Goal: Transaction & Acquisition: Purchase product/service

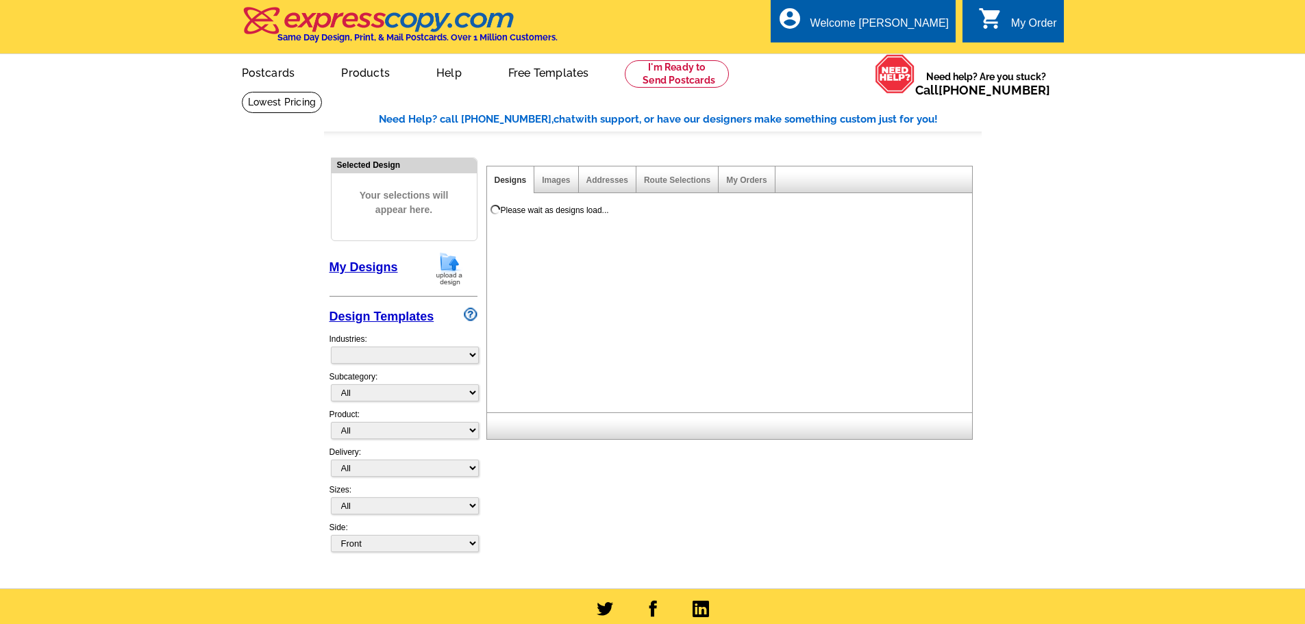
select select "785"
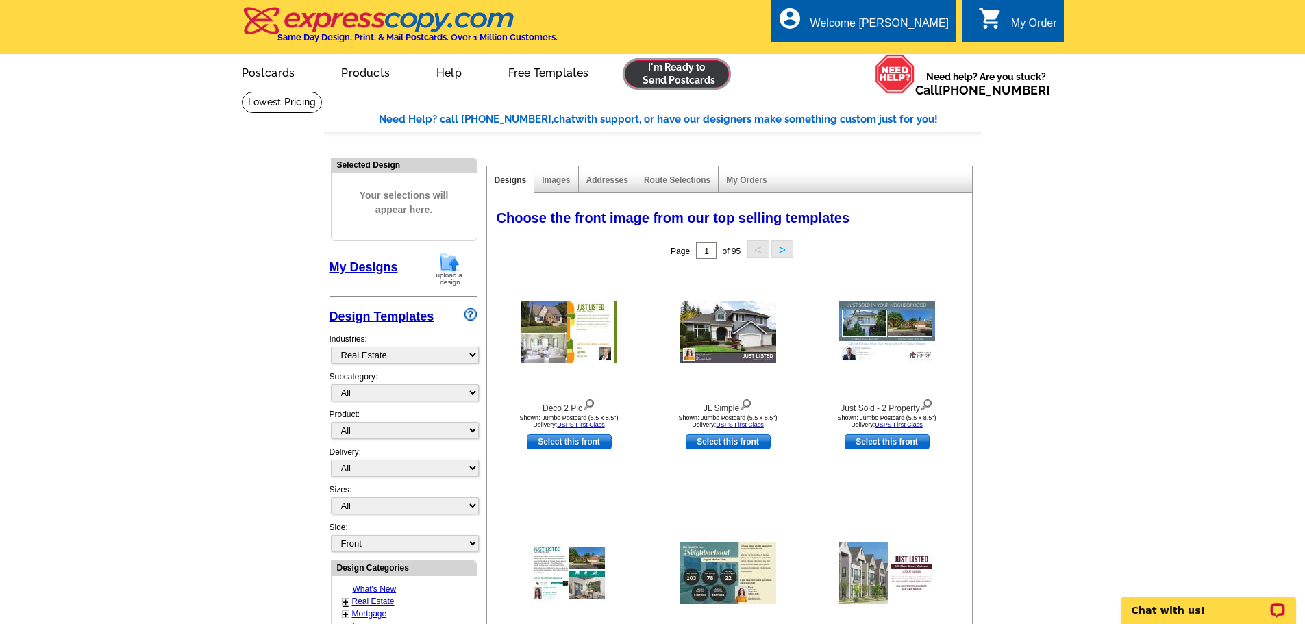
click at [686, 83] on link at bounding box center [677, 73] width 105 height 27
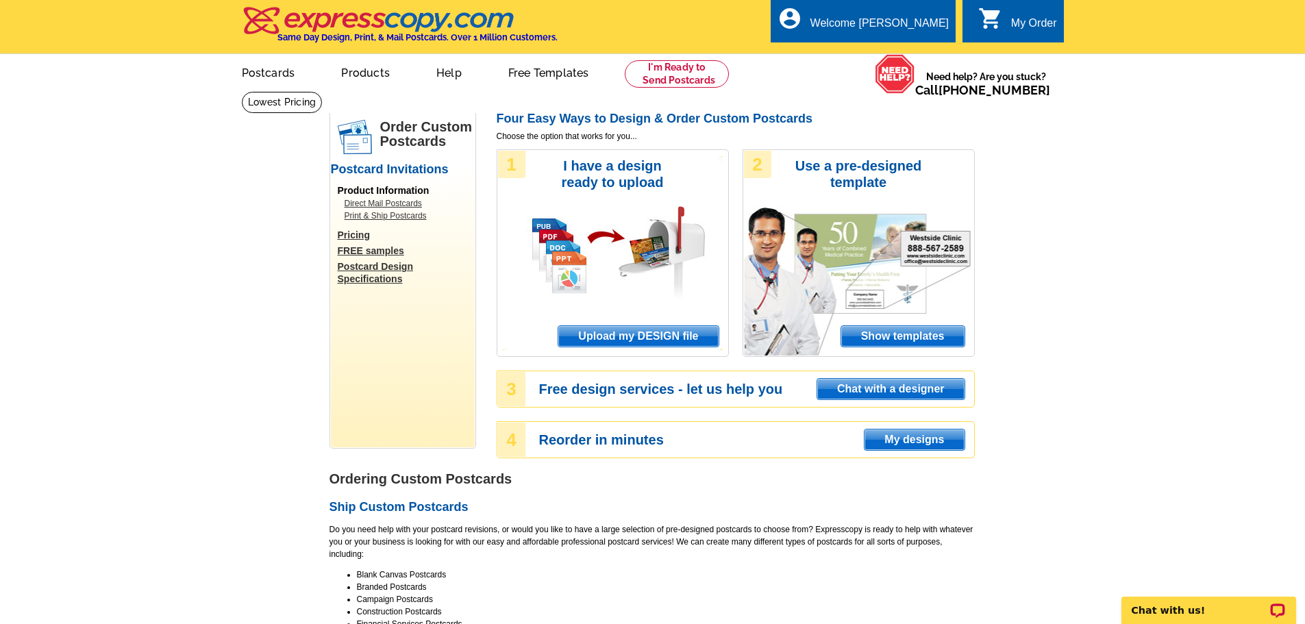
click at [629, 341] on span "Upload my DESIGN file" at bounding box center [638, 336] width 160 height 21
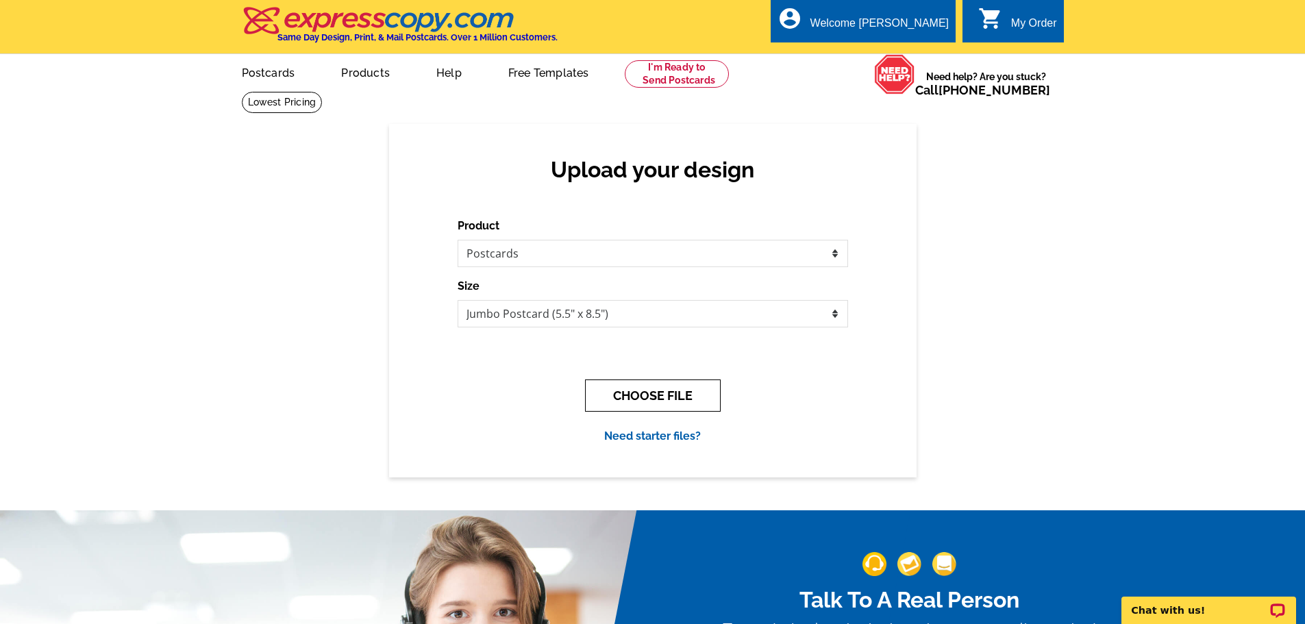
click at [617, 386] on button "CHOOSE FILE" at bounding box center [653, 395] width 136 height 32
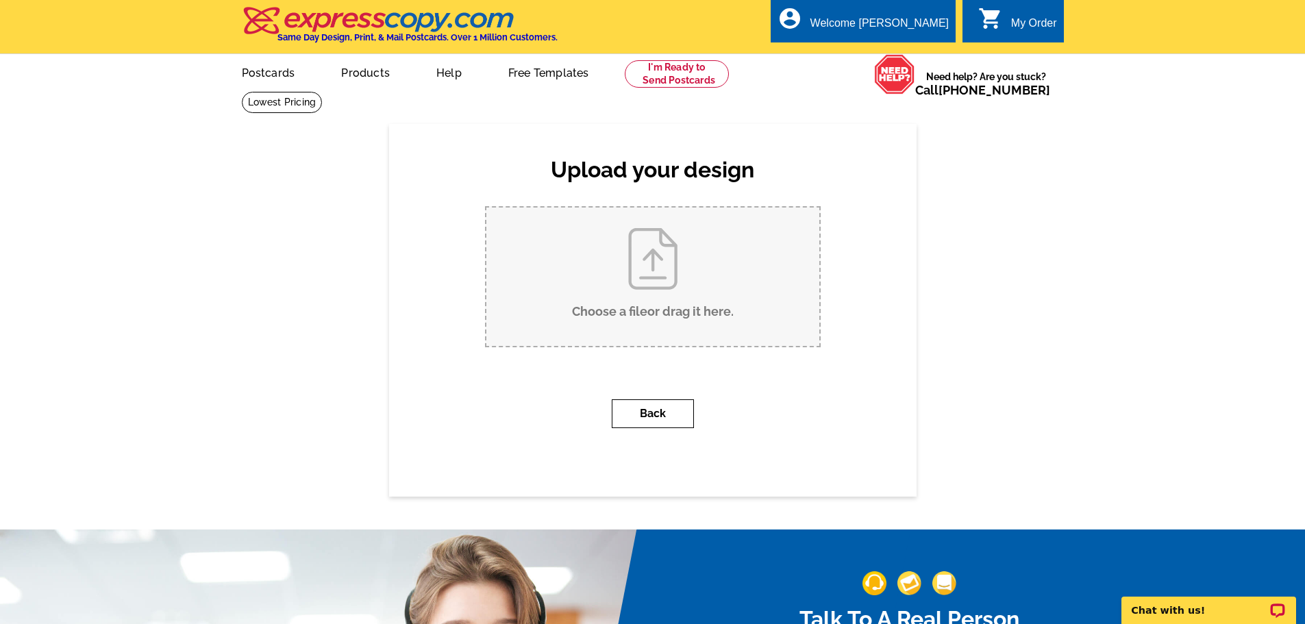
click at [649, 411] on button "Back" at bounding box center [653, 413] width 82 height 29
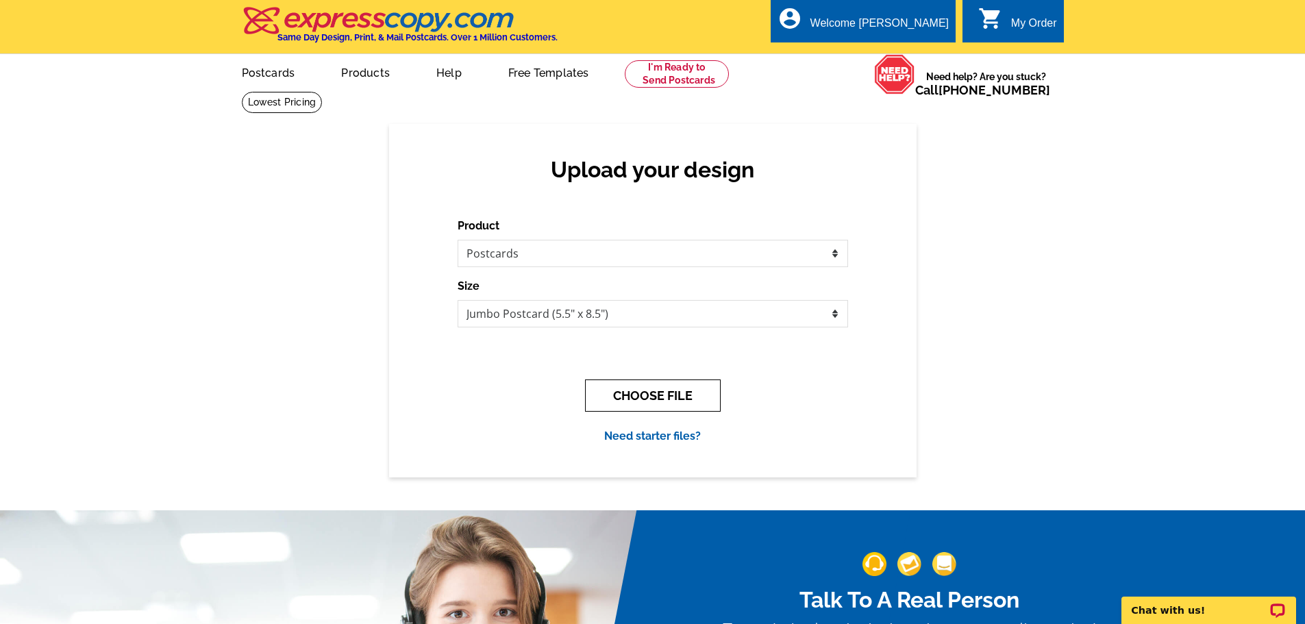
click at [640, 397] on button "CHOOSE FILE" at bounding box center [653, 395] width 136 height 32
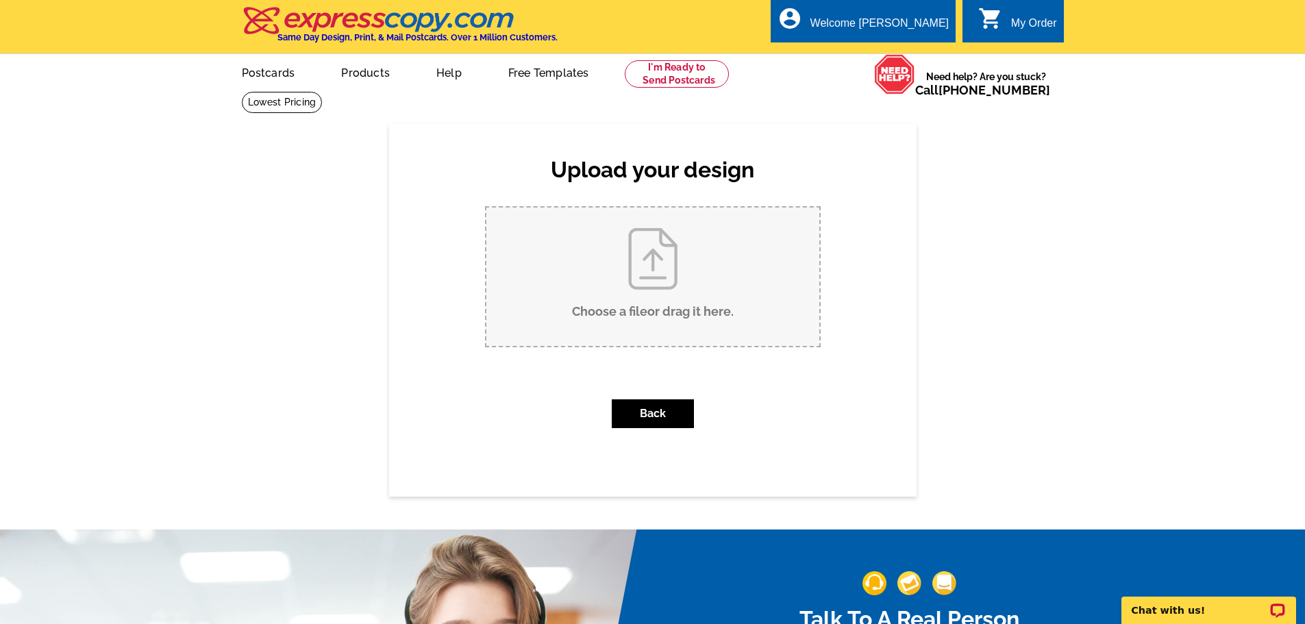
click at [658, 273] on input "Choose a file or drag it here ." at bounding box center [652, 277] width 333 height 138
type input "C:\fakepath\Culpepper Coming Soon Postcard (2).pdf"
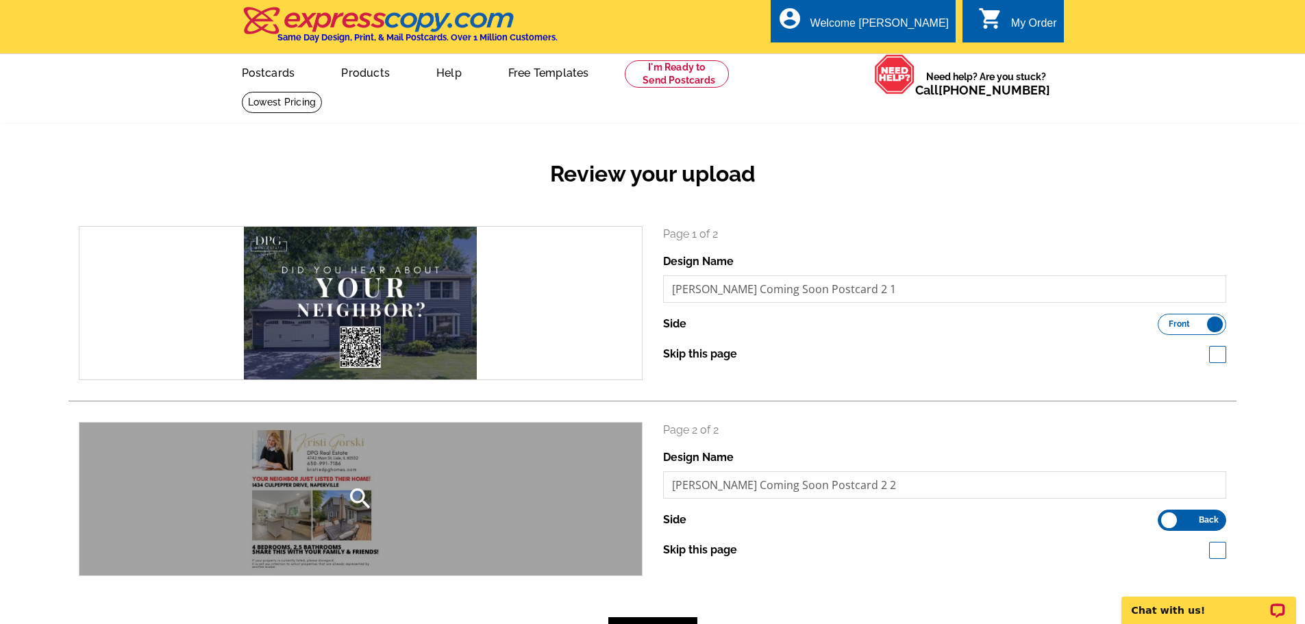
click at [318, 508] on div "search" at bounding box center [360, 499] width 562 height 153
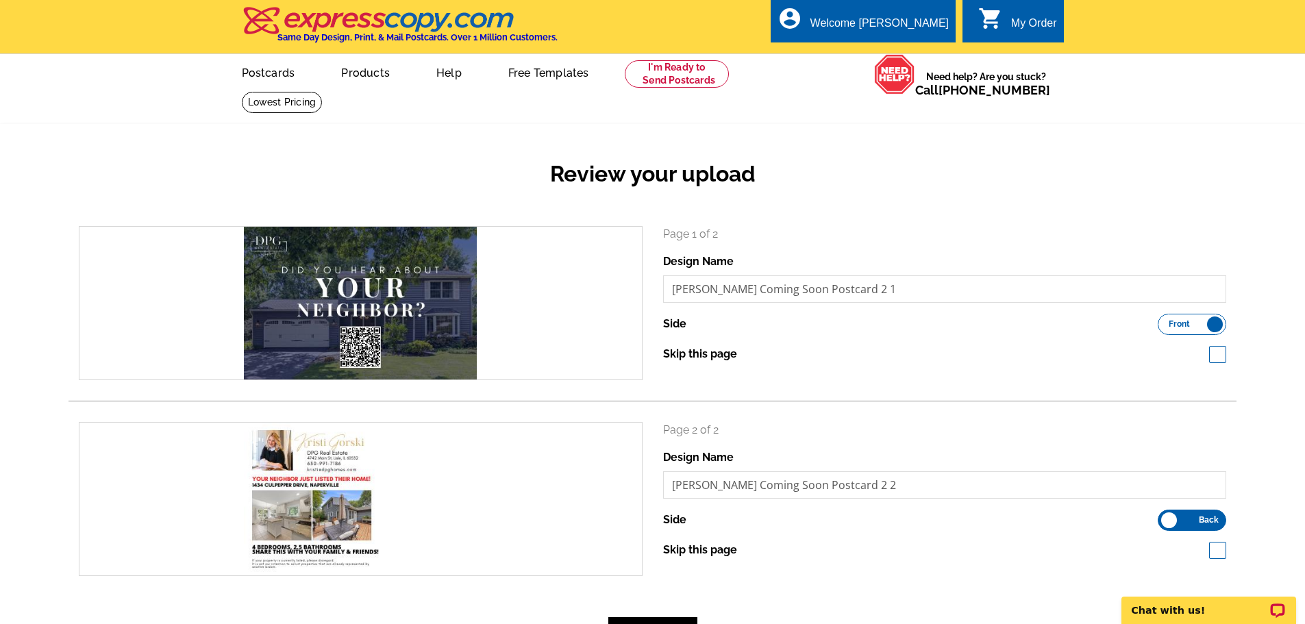
click at [905, 218] on div "Review your upload" at bounding box center [652, 185] width 1168 height 81
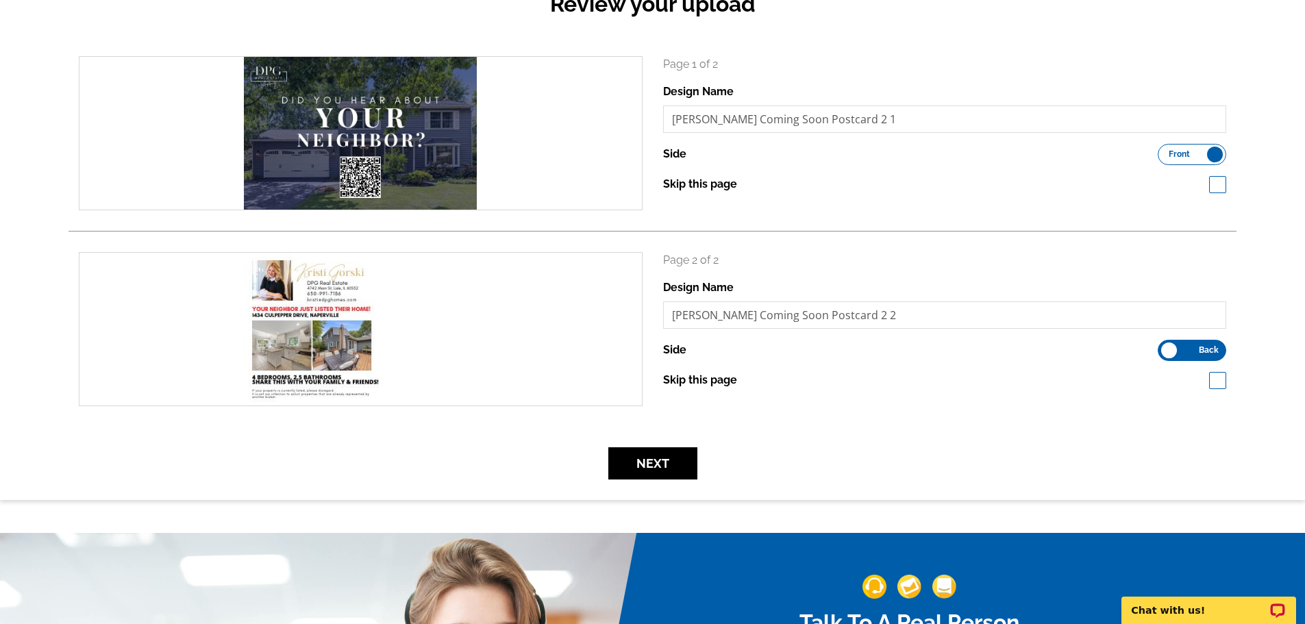
scroll to position [274, 0]
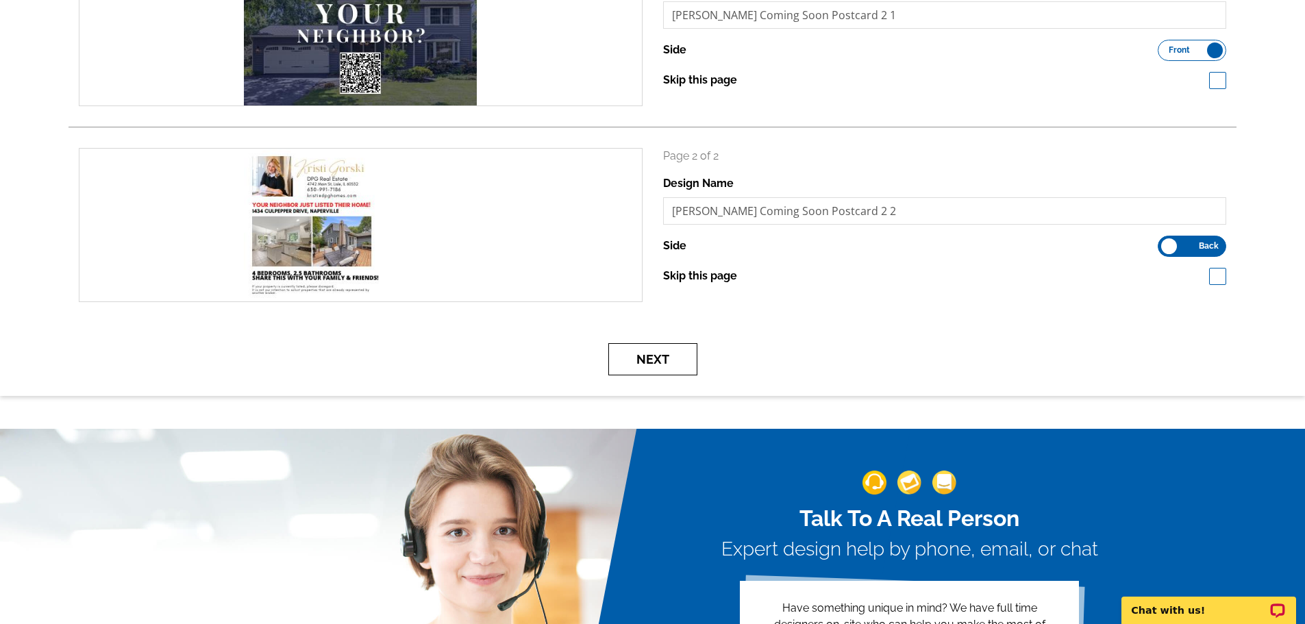
click at [666, 349] on button "Next" at bounding box center [652, 359] width 89 height 32
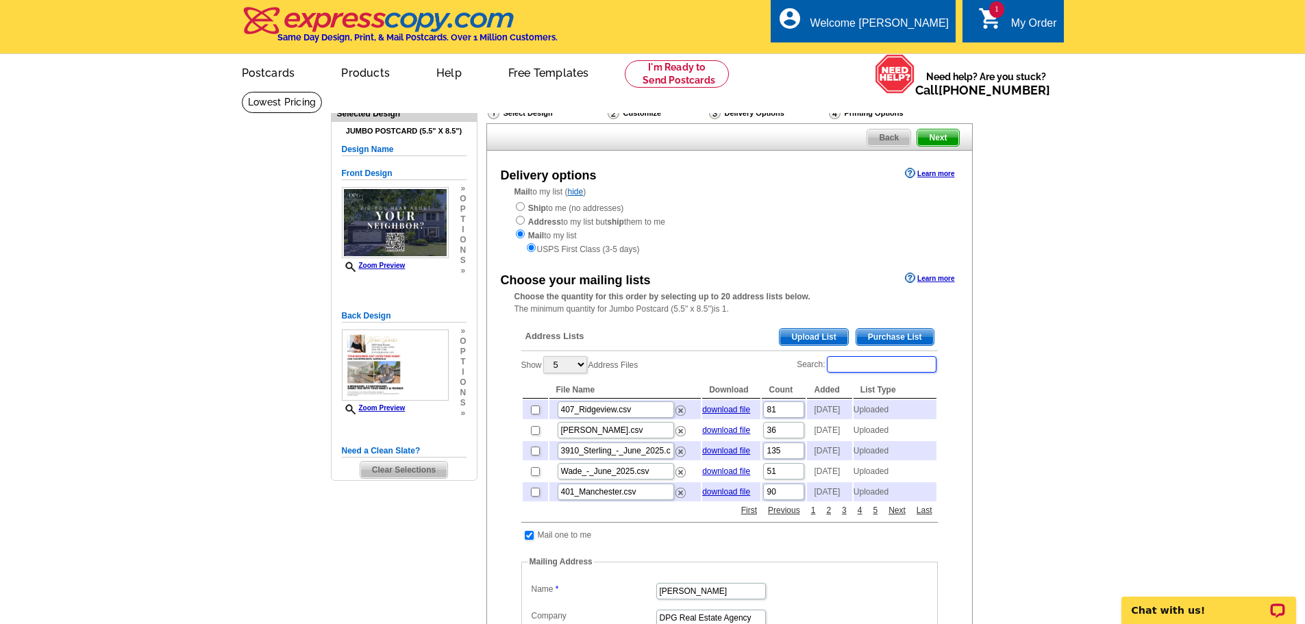
click at [892, 366] on input "Search:" at bounding box center [882, 364] width 110 height 16
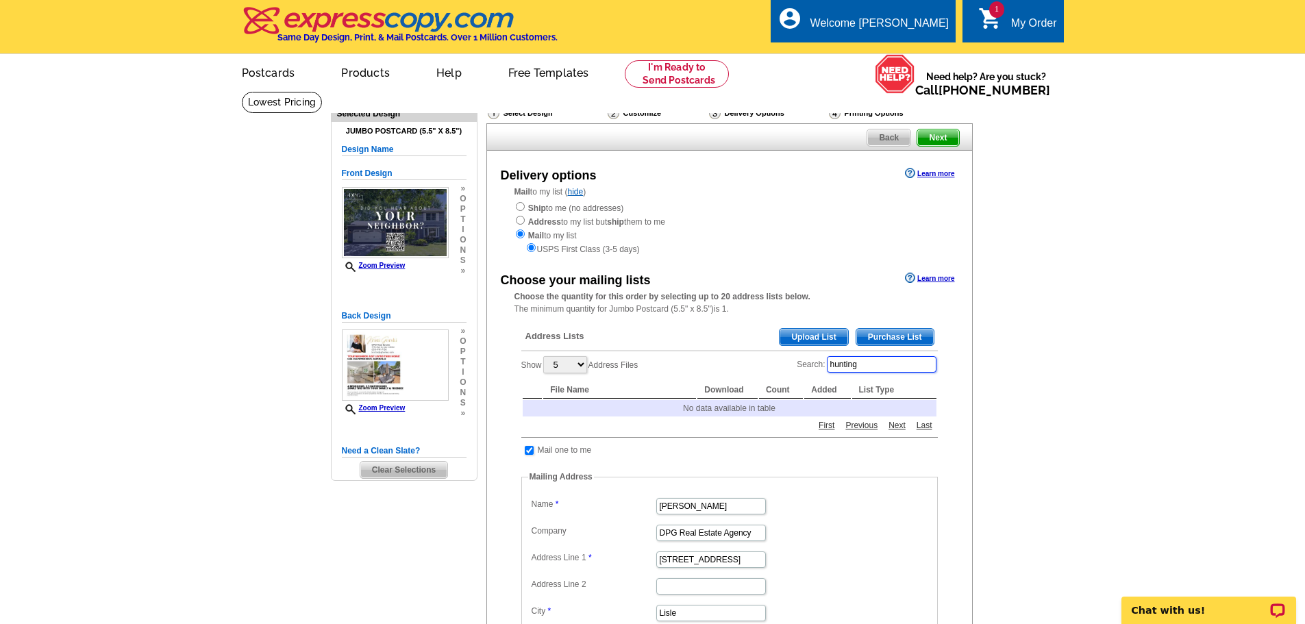
drag, startPoint x: 881, startPoint y: 373, endPoint x: 801, endPoint y: 366, distance: 80.4
click at [801, 366] on label "Search: hunting" at bounding box center [867, 364] width 140 height 19
type input "culpepper"
drag, startPoint x: 893, startPoint y: 357, endPoint x: 870, endPoint y: 364, distance: 24.5
click at [754, 364] on div "Show 5 10 25 50 100 Address Files Search: culpepper File Name Download Count Ad…" at bounding box center [729, 386] width 416 height 63
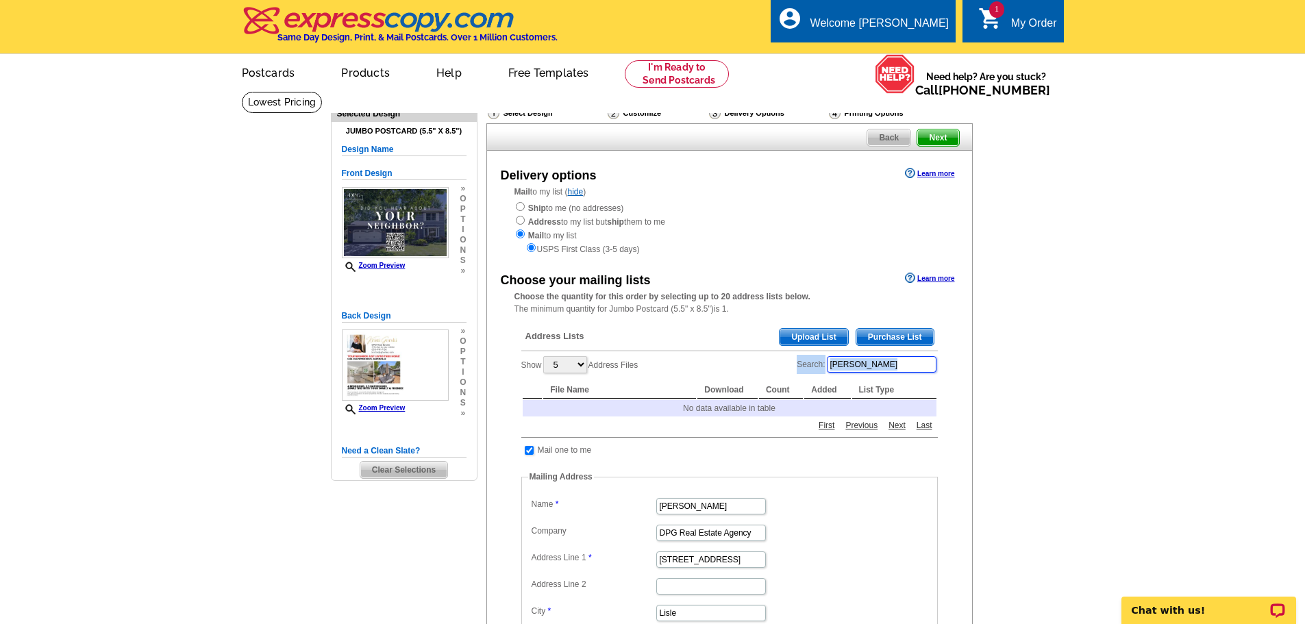
click at [897, 366] on input "culpepper" at bounding box center [882, 364] width 110 height 16
click at [805, 368] on label "Search: culpepper" at bounding box center [867, 364] width 140 height 19
click at [1033, 307] on main "Need Help? call 800-260-5887, chat with support, or have our designers make som…" at bounding box center [652, 496] width 1305 height 810
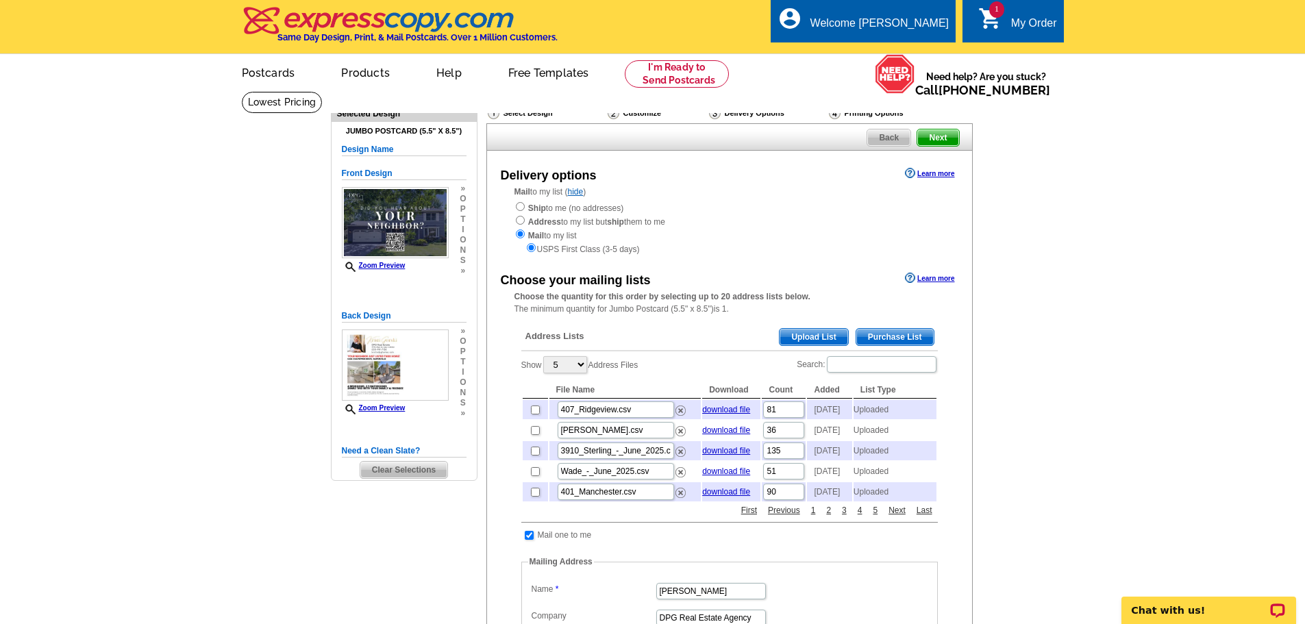
click at [820, 336] on span "Upload List" at bounding box center [813, 337] width 68 height 16
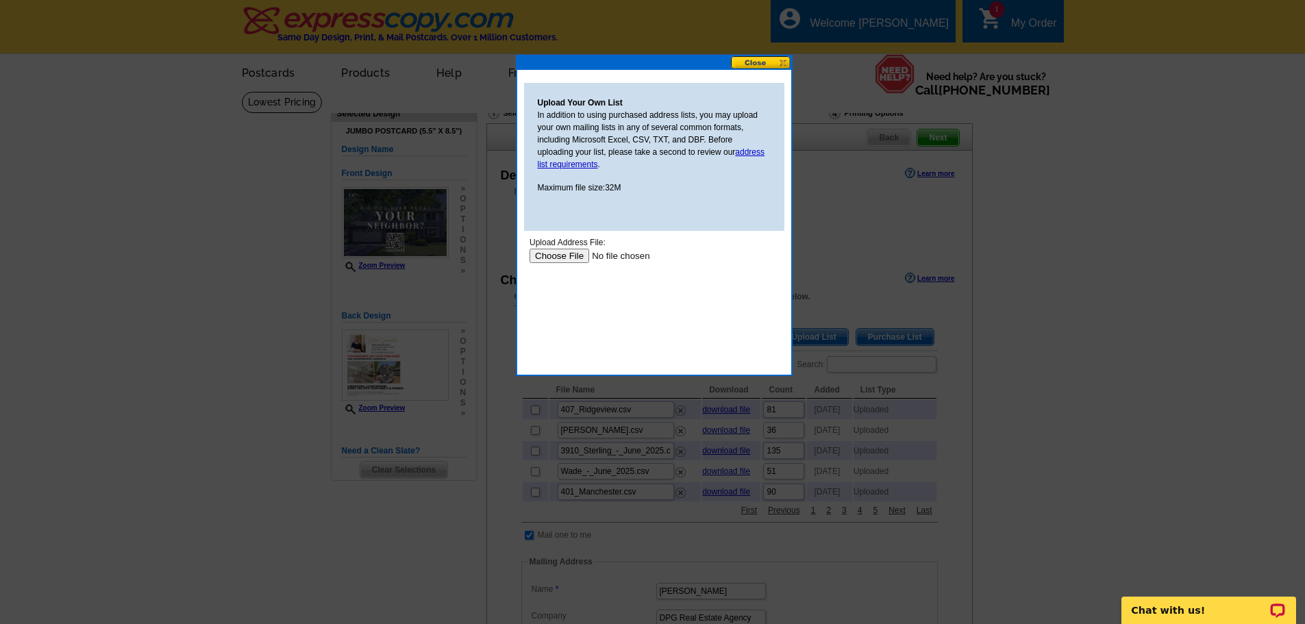
click at [573, 251] on input "file" at bounding box center [615, 256] width 173 height 14
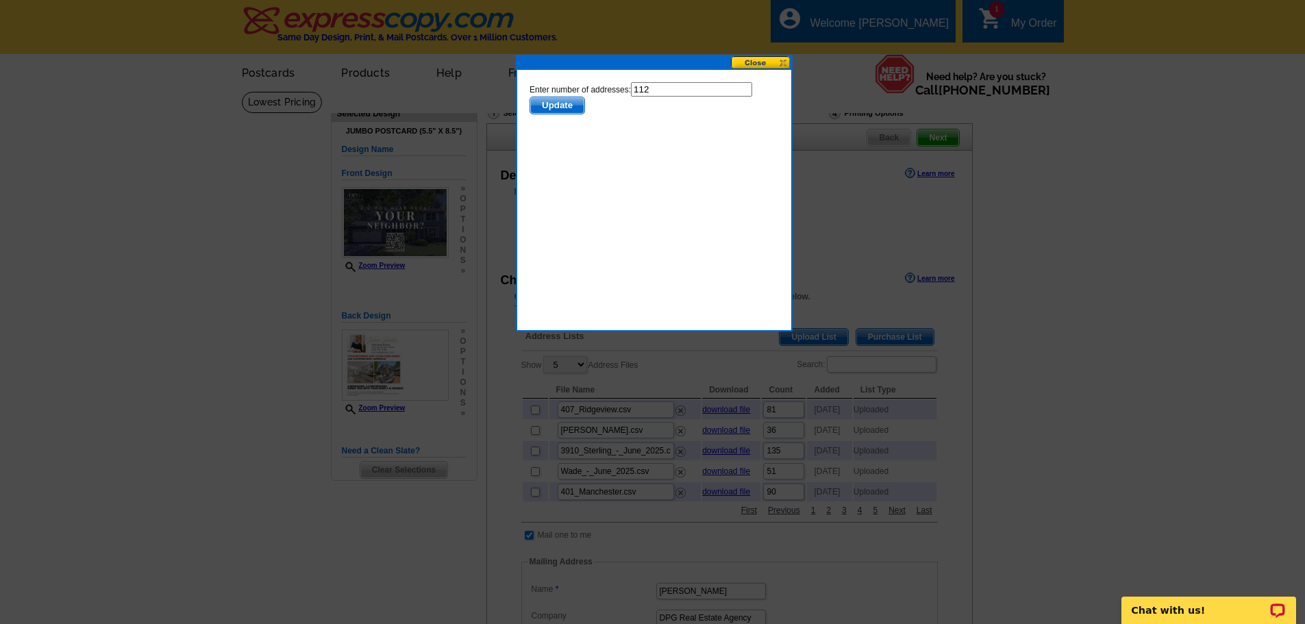
click at [557, 106] on span "Update" at bounding box center [556, 105] width 54 height 16
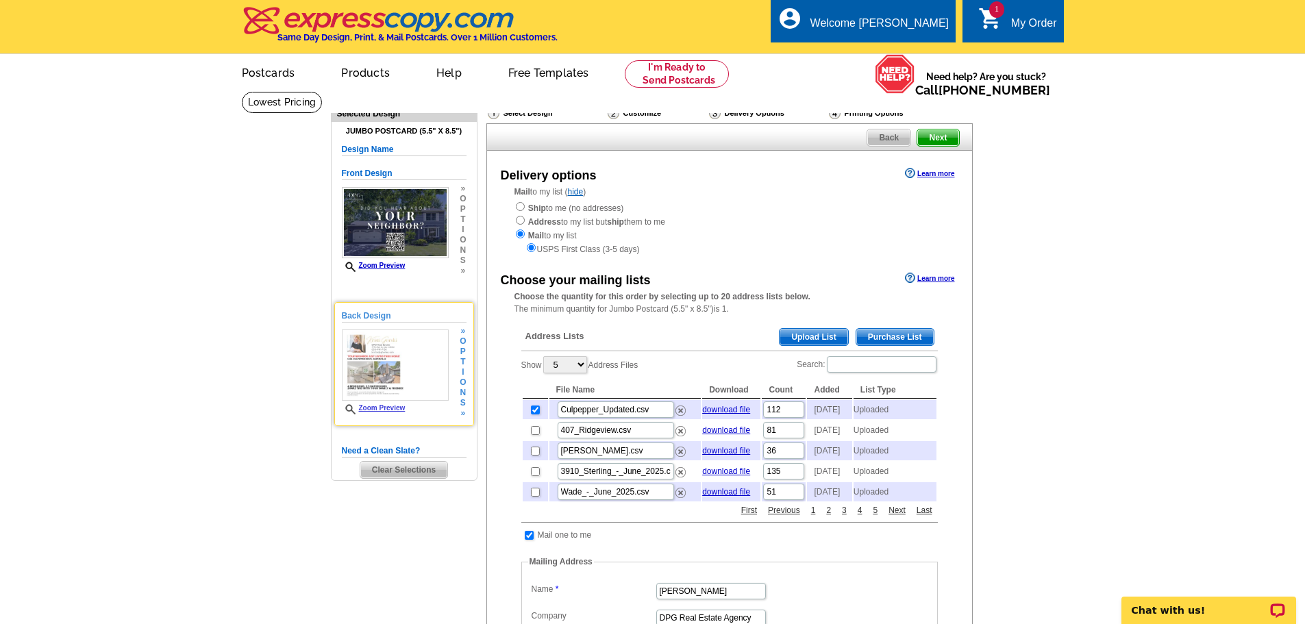
click at [378, 413] on span "Zoom Preview" at bounding box center [395, 409] width 107 height 10
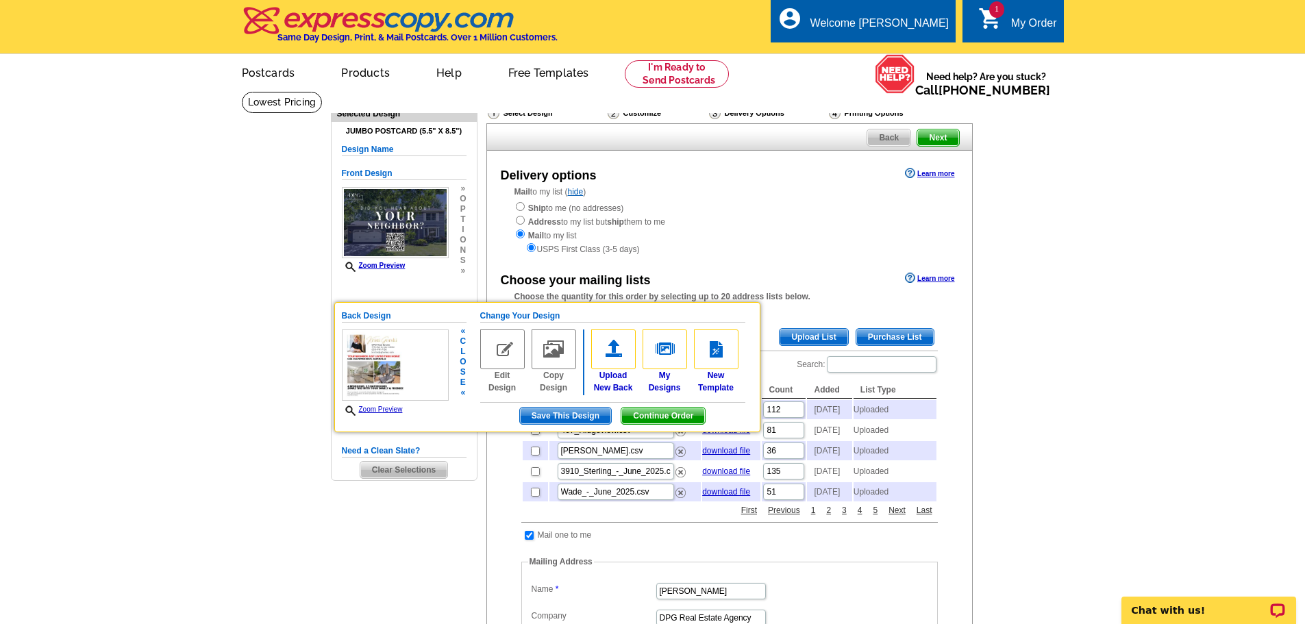
click at [378, 366] on img at bounding box center [395, 364] width 107 height 71
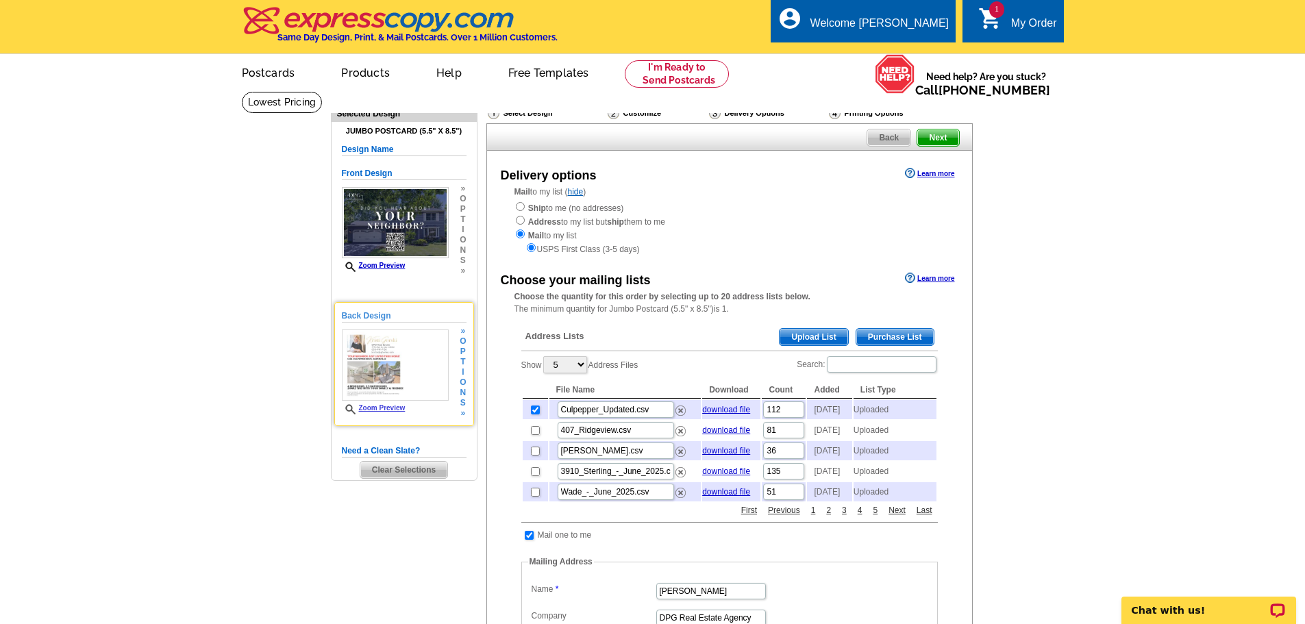
click at [378, 366] on img at bounding box center [395, 364] width 107 height 71
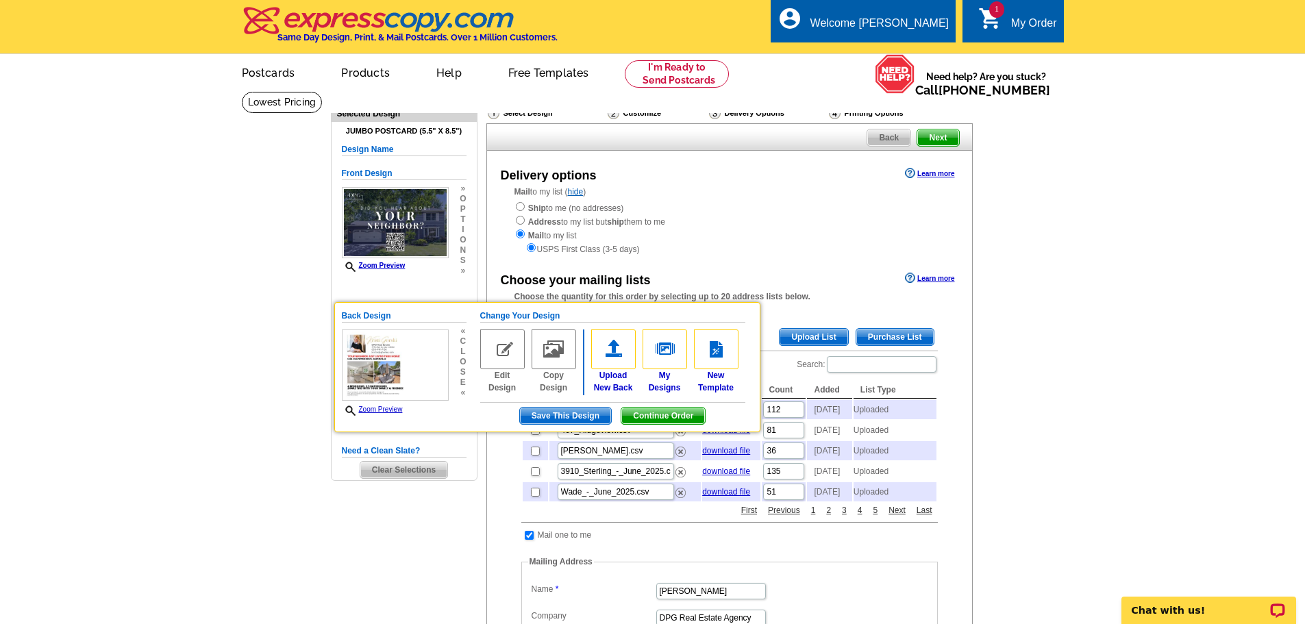
click at [230, 365] on main "Need Help? call 800-260-5887, chat with support, or have our designers make som…" at bounding box center [652, 581] width 1305 height 981
click at [343, 412] on link "Zoom Preview" at bounding box center [372, 409] width 61 height 8
click at [379, 377] on img at bounding box center [395, 364] width 107 height 71
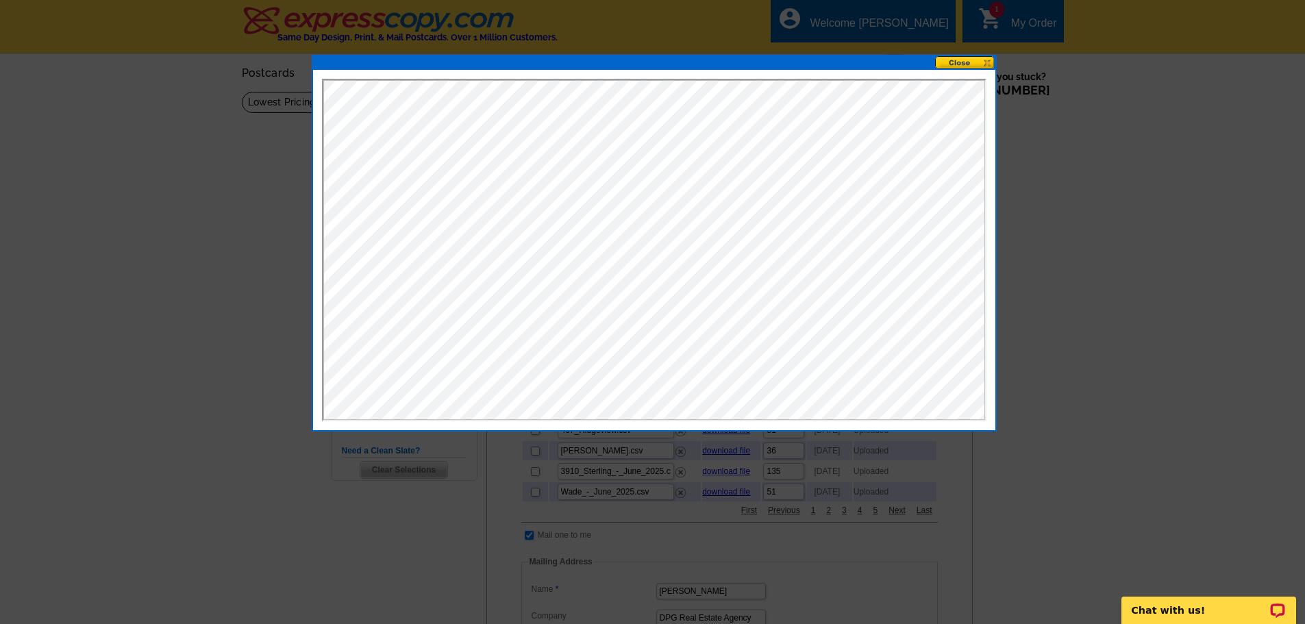
click at [968, 66] on button at bounding box center [965, 62] width 60 height 13
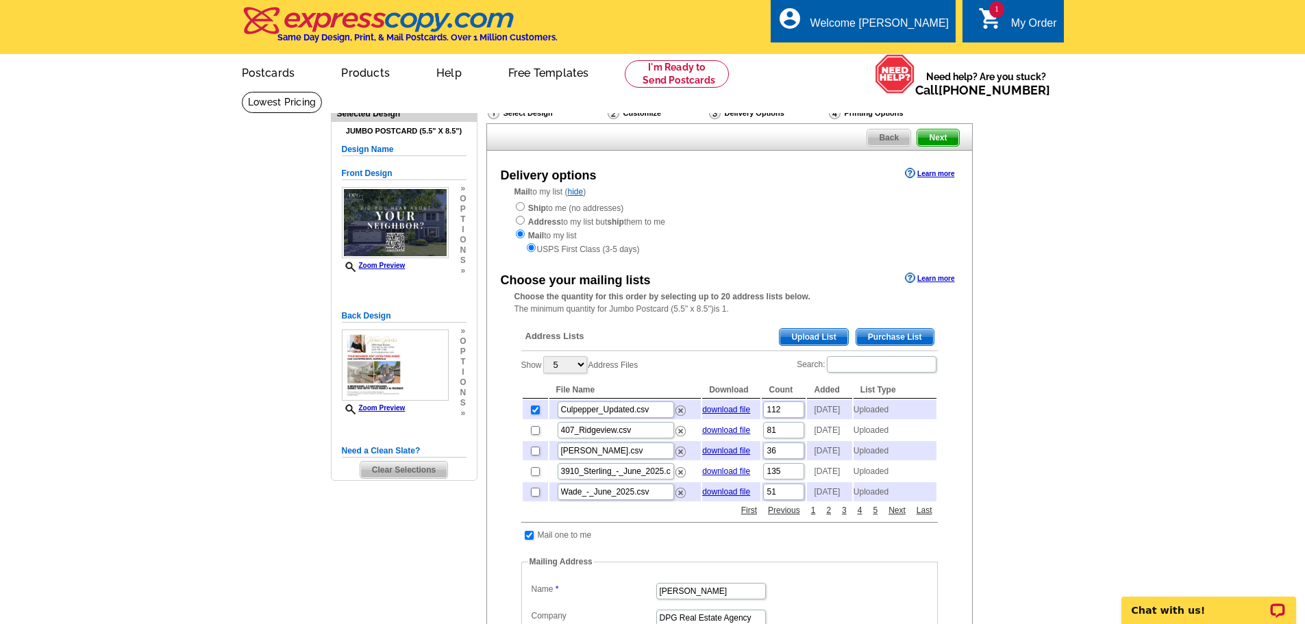
click at [1060, 227] on main "Need Help? call 800-260-5887, chat with support, or have our designers make som…" at bounding box center [652, 581] width 1305 height 981
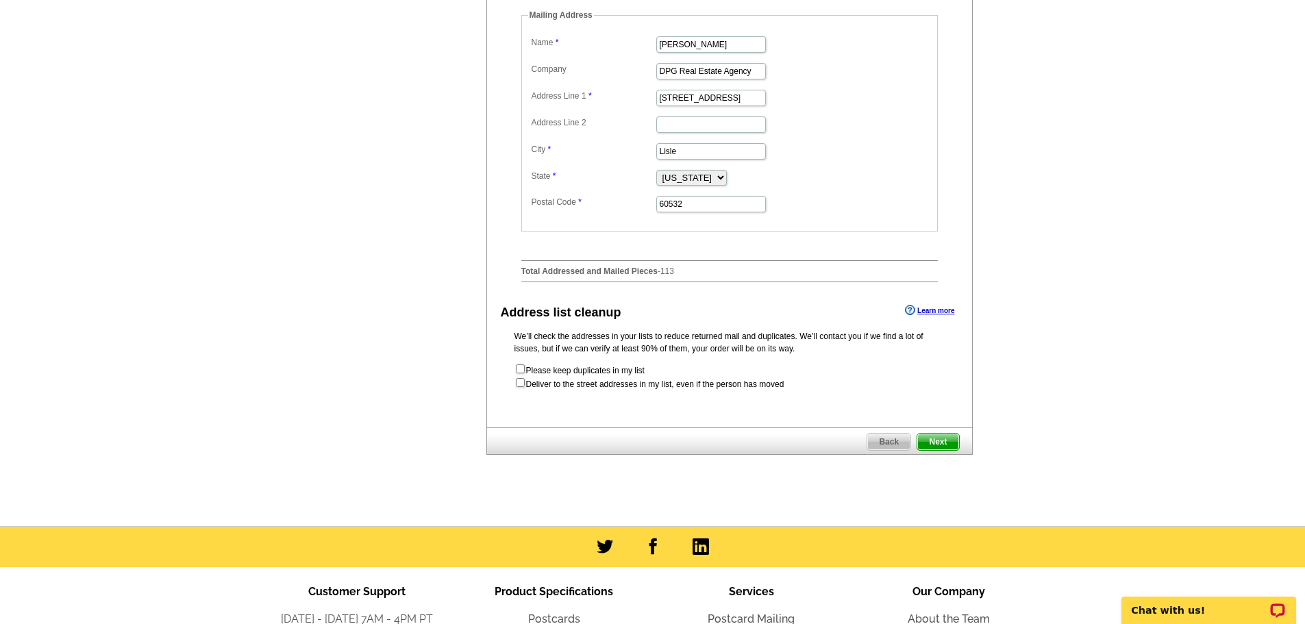
scroll to position [548, 0]
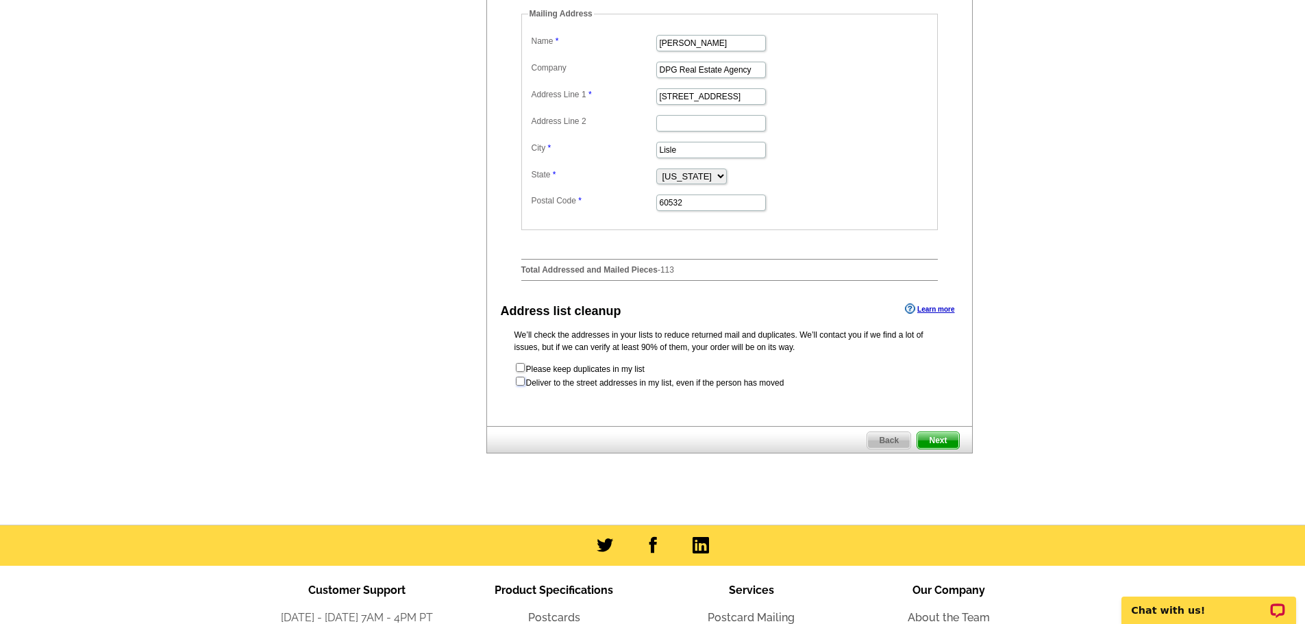
click at [521, 386] on input "checkbox" at bounding box center [520, 381] width 9 height 9
checkbox input "true"
radio input "true"
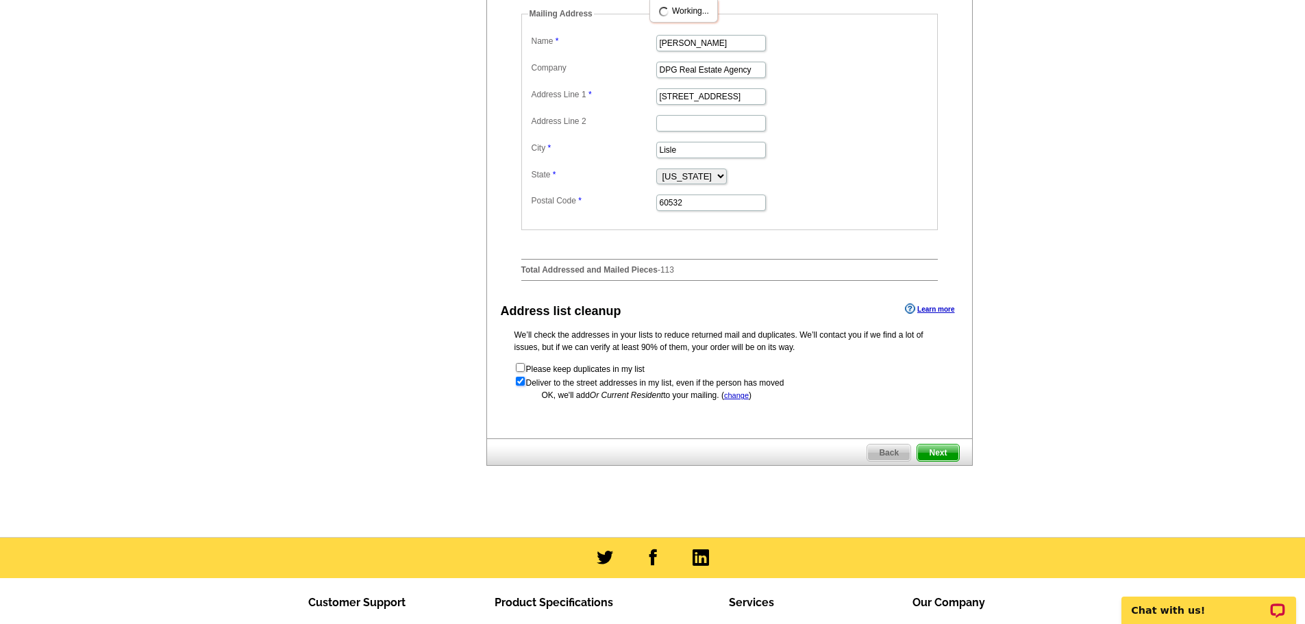
scroll to position [0, 0]
click at [929, 461] on span "Next" at bounding box center [937, 453] width 41 height 16
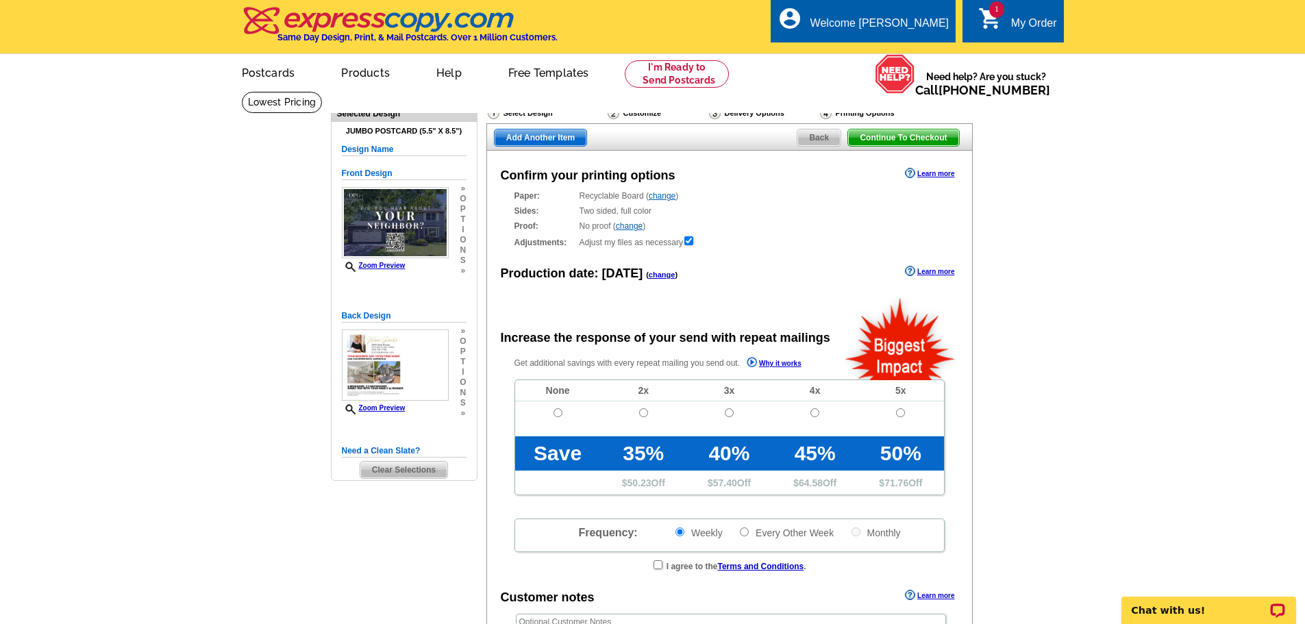
radio input "false"
click at [555, 412] on input "radio" at bounding box center [557, 412] width 9 height 9
radio input "true"
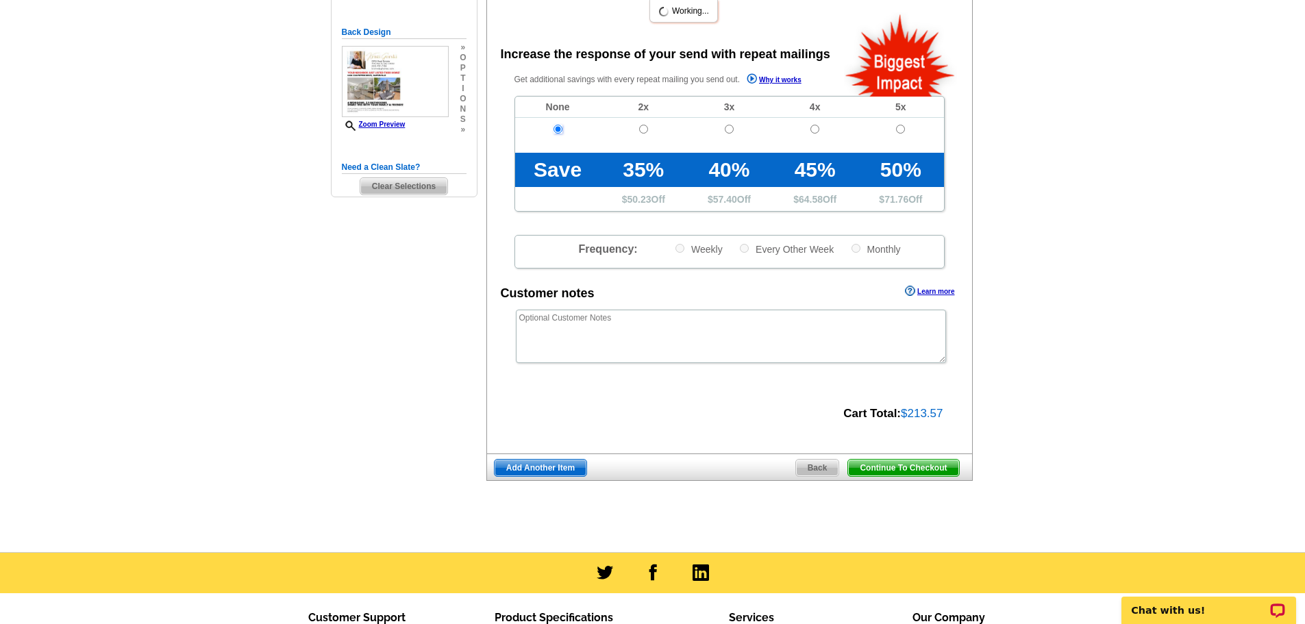
scroll to position [479, 0]
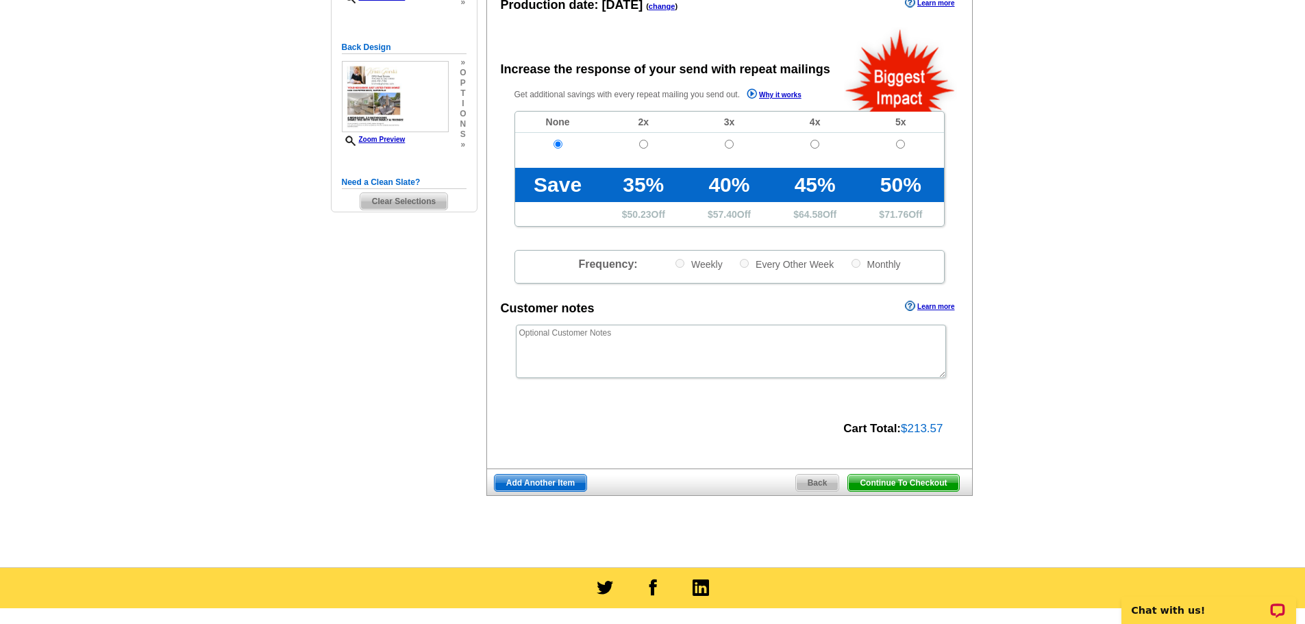
scroll to position [274, 0]
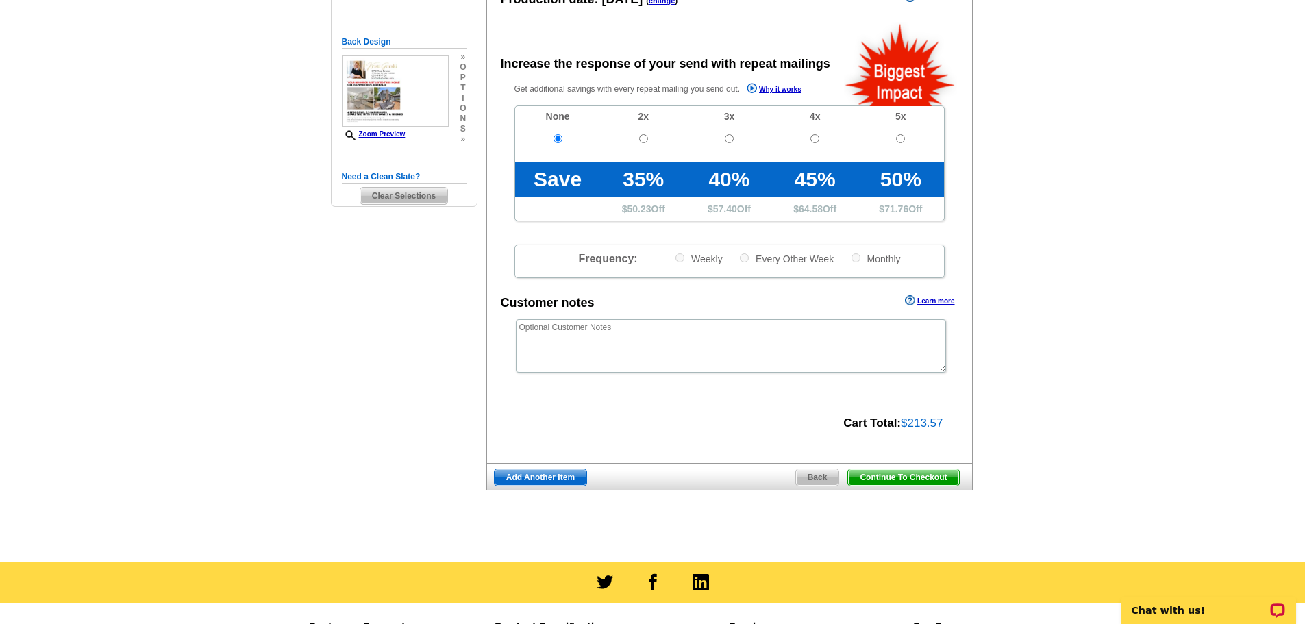
click at [899, 479] on span "Continue To Checkout" at bounding box center [903, 477] width 110 height 16
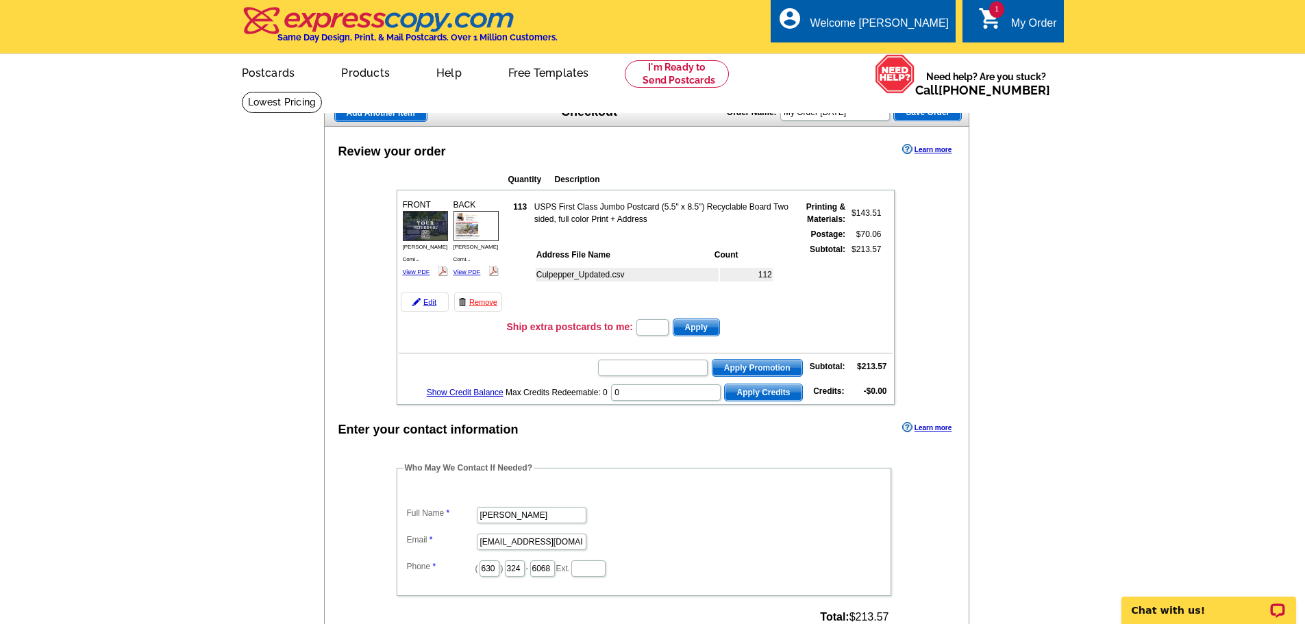
click at [216, 303] on main "Add Another Item Checkout Order Name: My Order [DATE] Save Order Review your or…" at bounding box center [652, 534] width 1305 height 887
click at [640, 371] on input "text" at bounding box center [653, 368] width 110 height 16
type input "GROW25"
click at [763, 369] on span "Apply Promotion" at bounding box center [757, 368] width 90 height 16
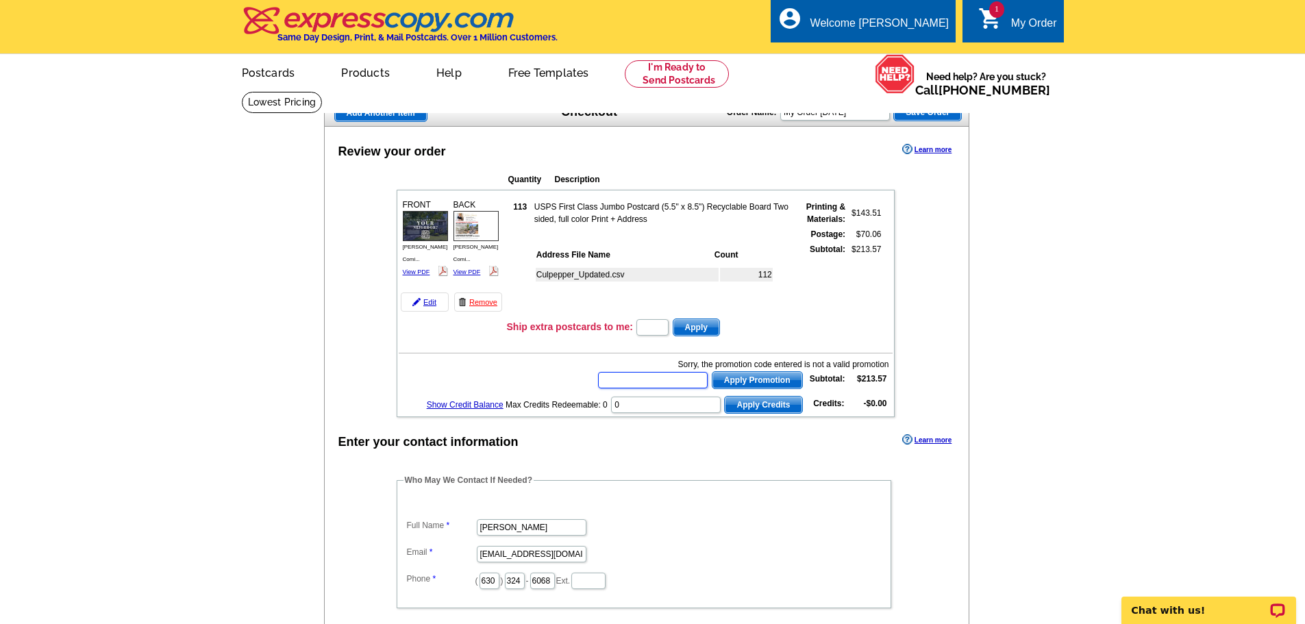
click at [631, 382] on input "text" at bounding box center [653, 380] width 110 height 16
type input "grow0825"
click at [740, 381] on span "Apply Promotion" at bounding box center [757, 380] width 90 height 16
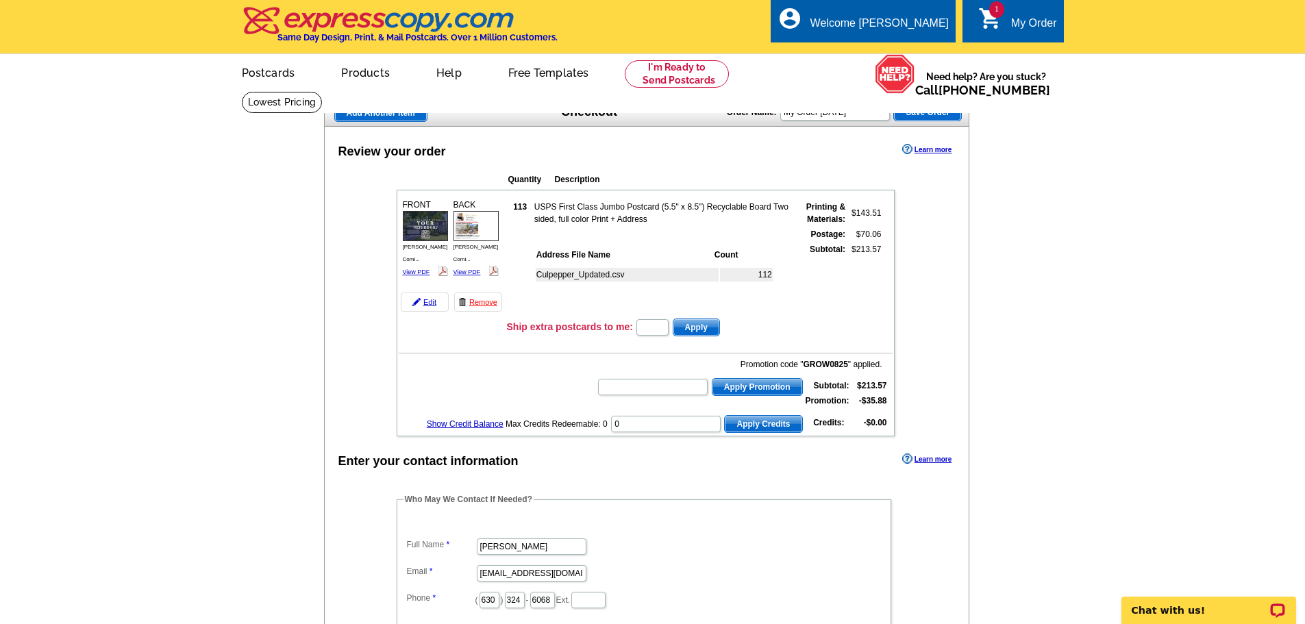
click at [975, 285] on div "Add Another Item Checkout Order Name: My Order 2025-08-29 Save Order Review you…" at bounding box center [653, 542] width 658 height 886
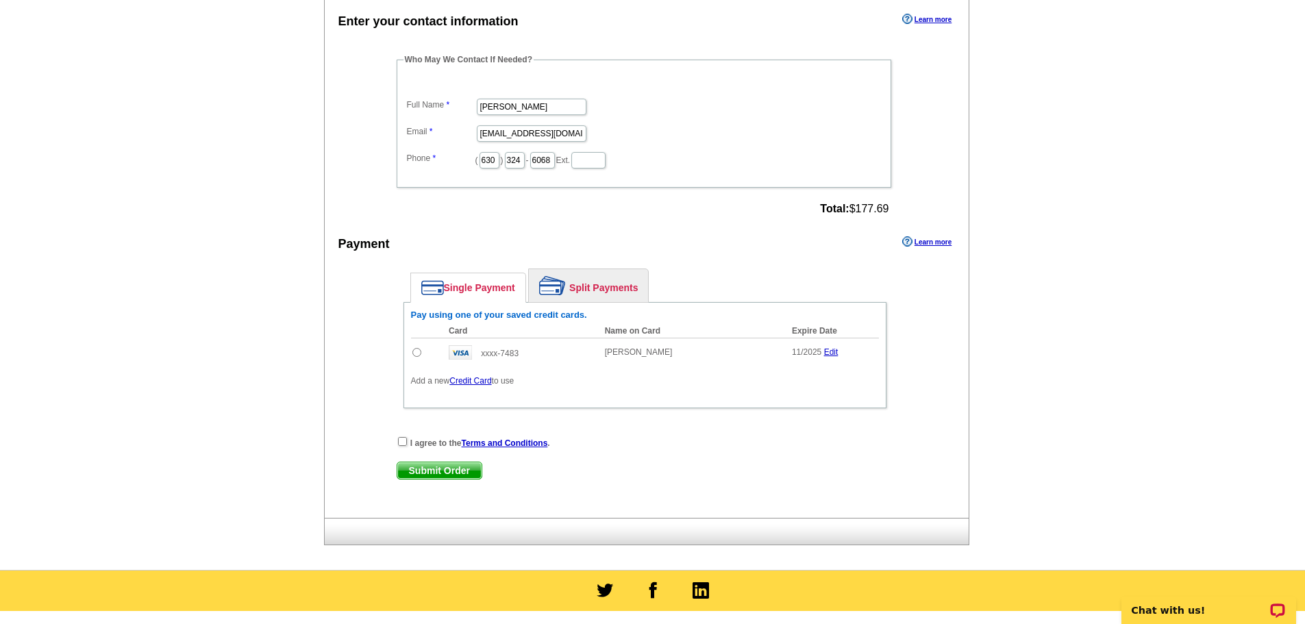
scroll to position [479, 0]
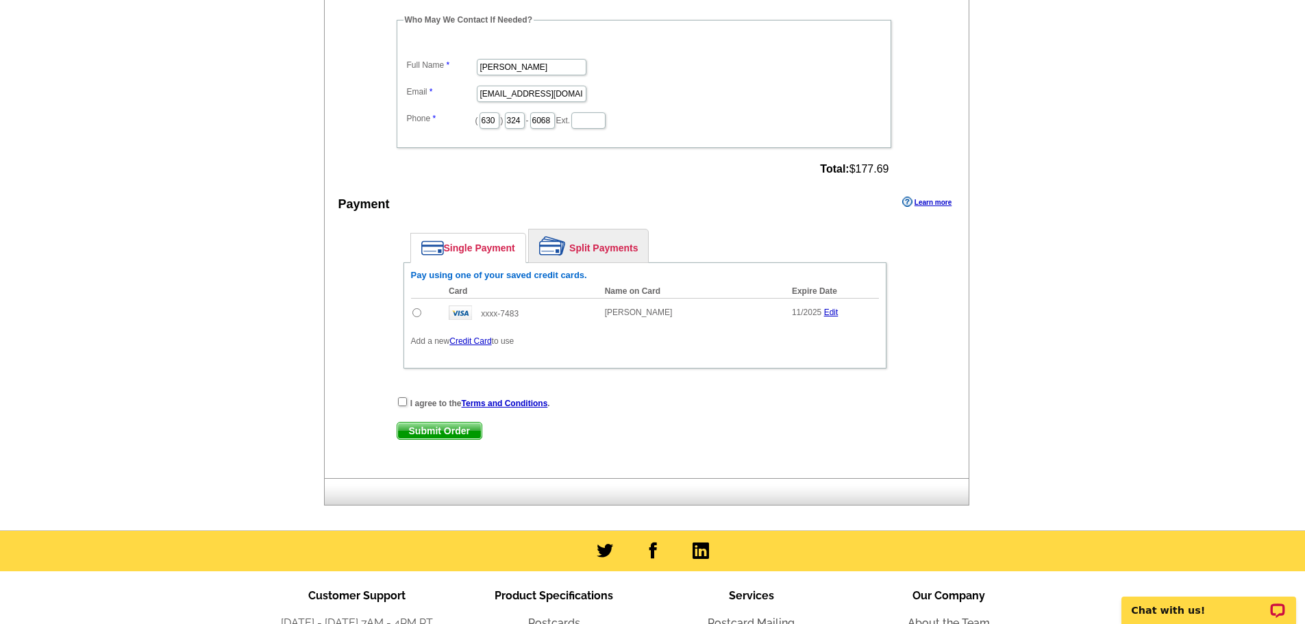
click at [418, 316] on input "radio" at bounding box center [416, 312] width 9 height 9
radio input "true"
click at [401, 403] on input "checkbox" at bounding box center [402, 401] width 9 height 9
checkbox input "true"
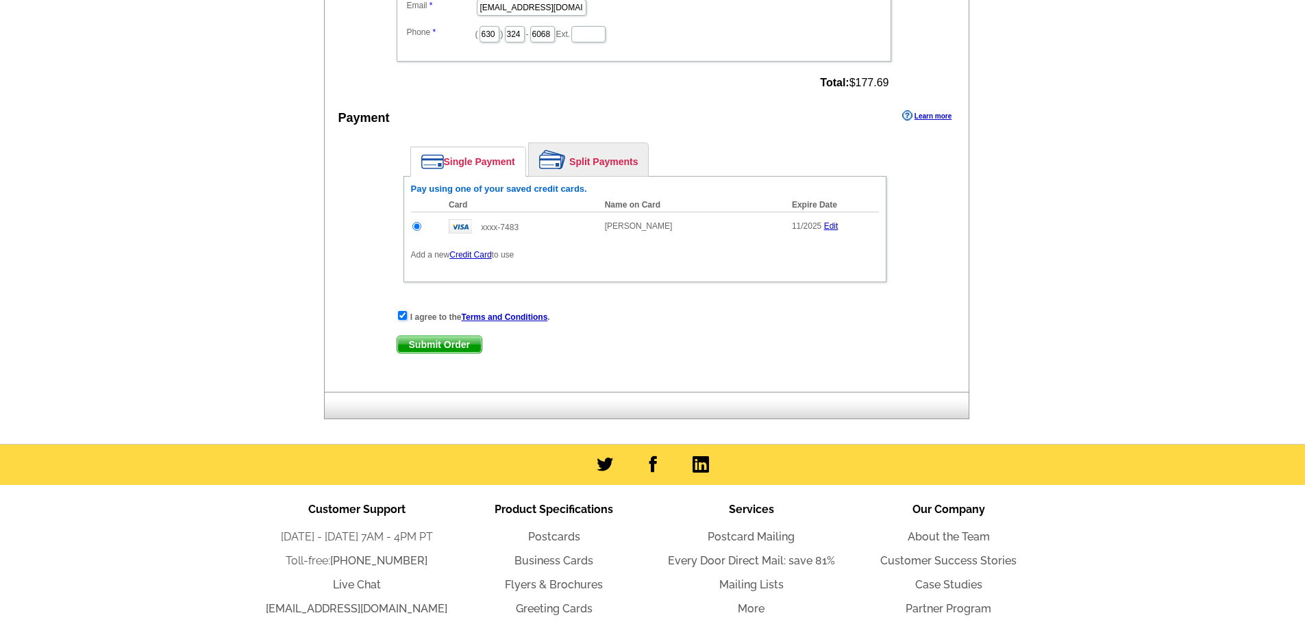
scroll to position [616, 0]
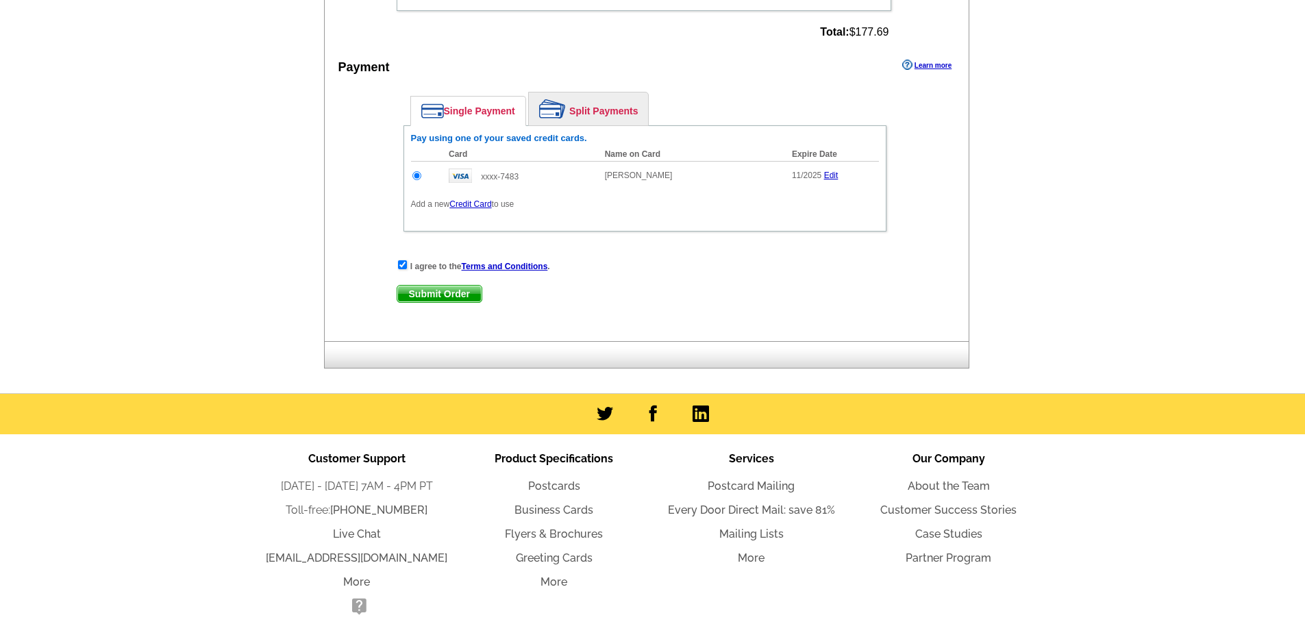
click at [438, 295] on span "Submit Order" at bounding box center [439, 294] width 84 height 16
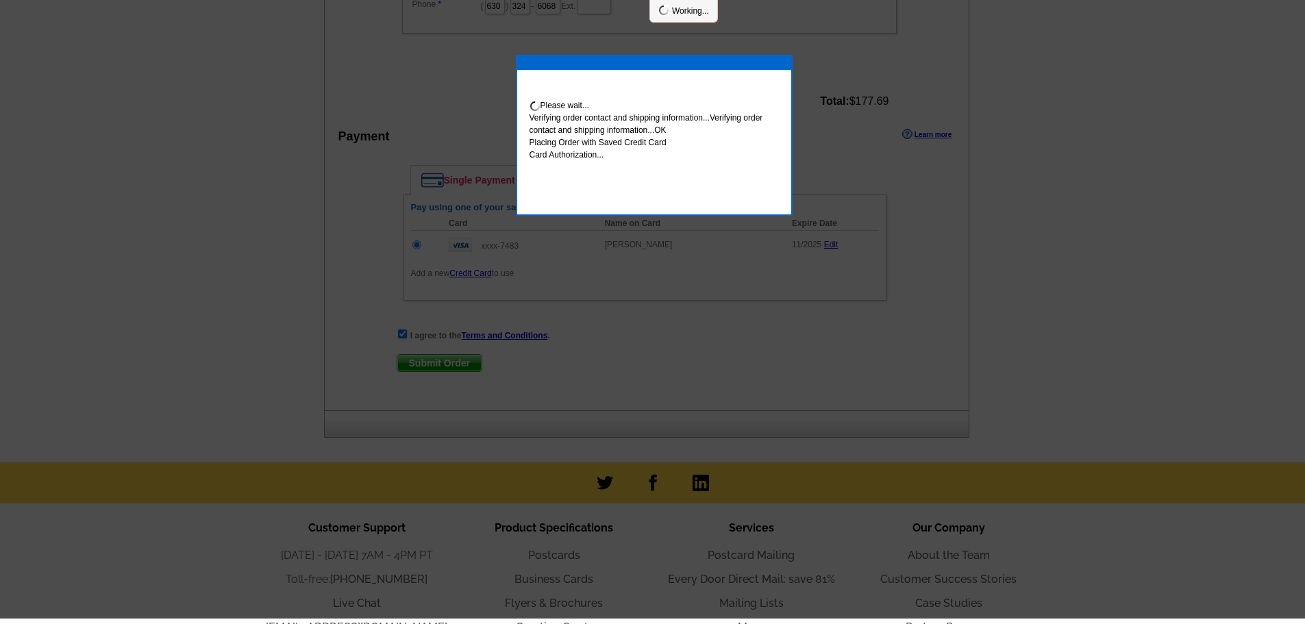
scroll to position [611, 0]
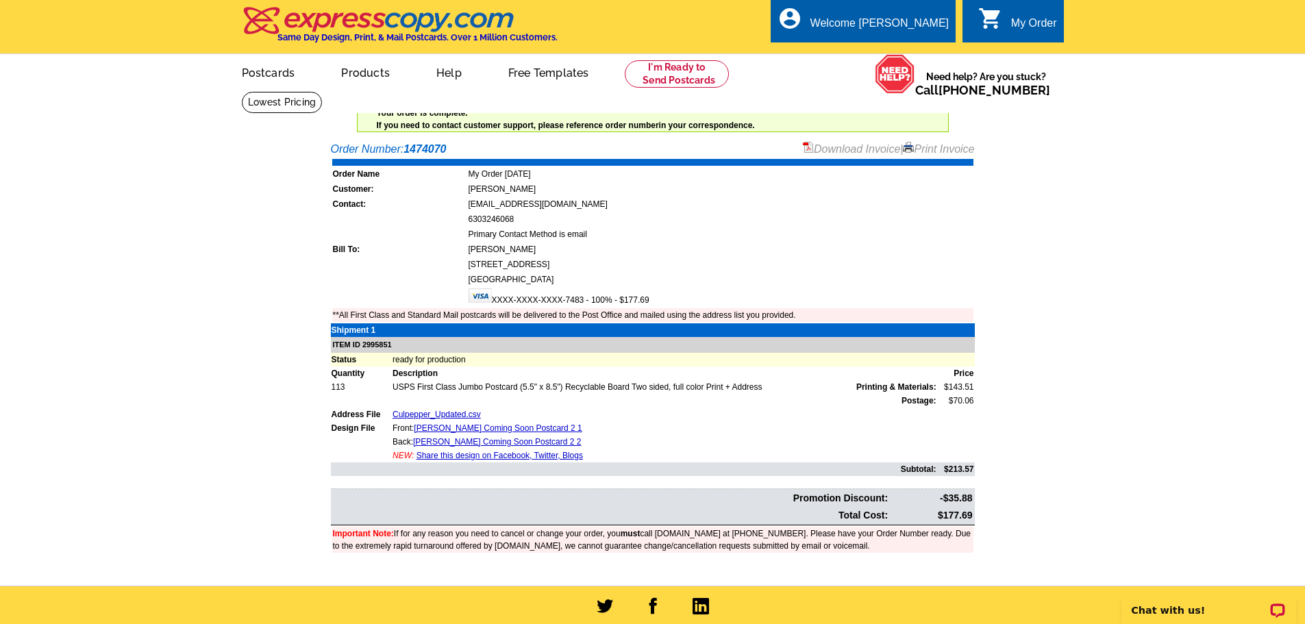
click at [214, 287] on main "Order Number: 1474070 Download Invoice | Print Invoice Order Name My Order [DAT…" at bounding box center [652, 359] width 1305 height 451
